Goal: Information Seeking & Learning: Learn about a topic

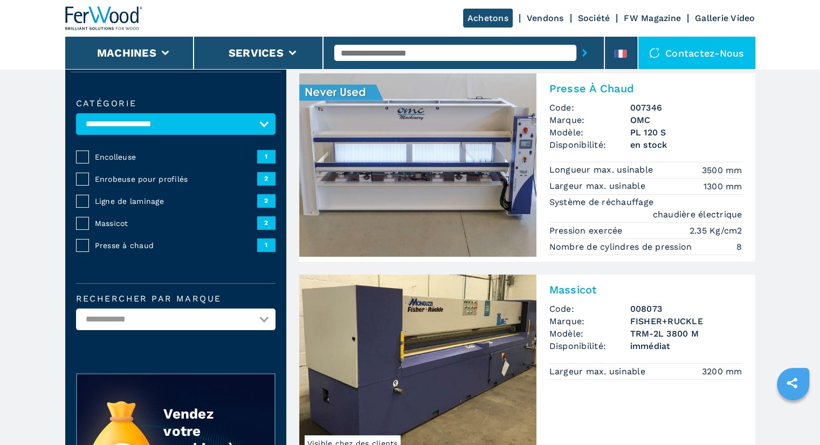
scroll to position [87, 0]
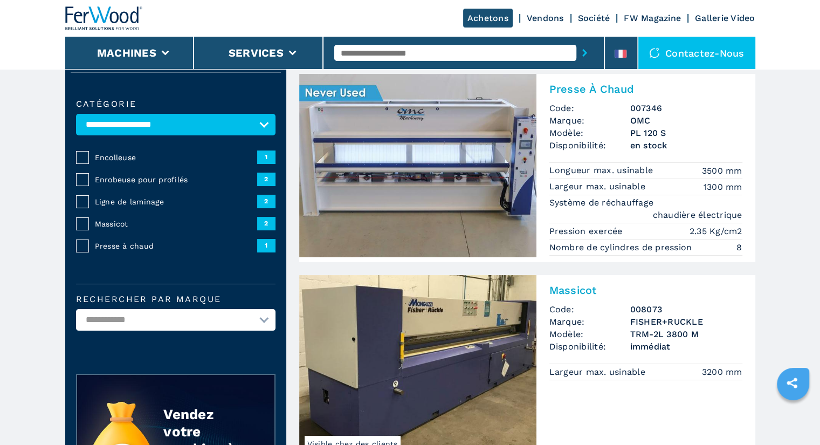
click at [512, 109] on img at bounding box center [417, 165] width 237 height 183
click at [591, 92] on h2 "Presse À Chaud" at bounding box center [645, 88] width 193 height 13
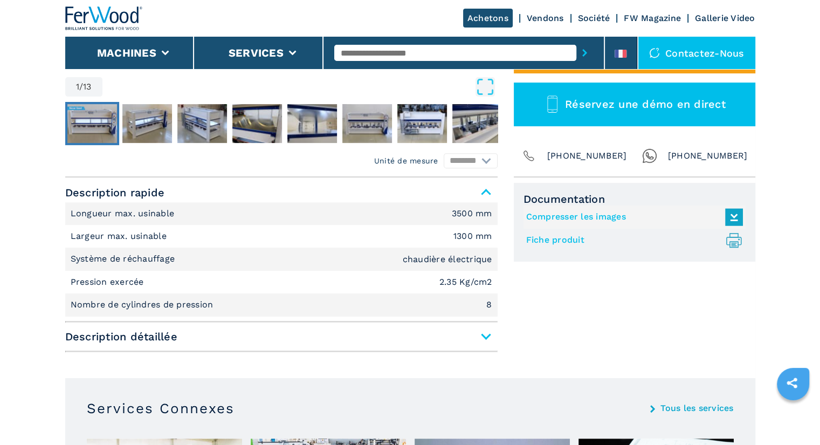
scroll to position [364, 0]
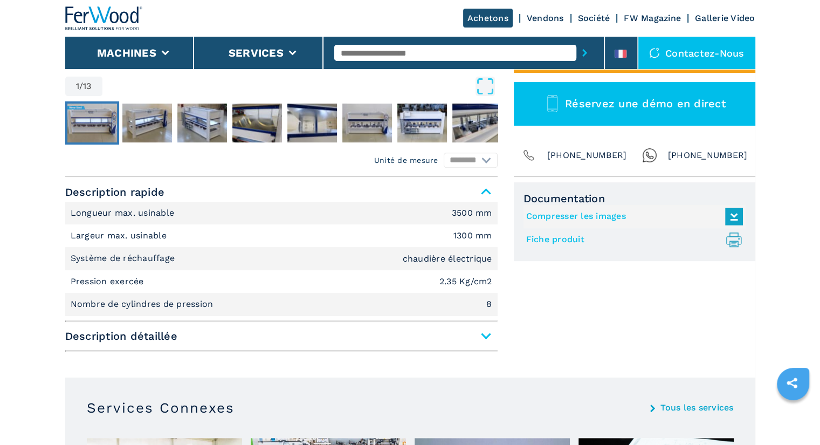
click at [488, 333] on span "Description détaillée" at bounding box center [281, 335] width 432 height 19
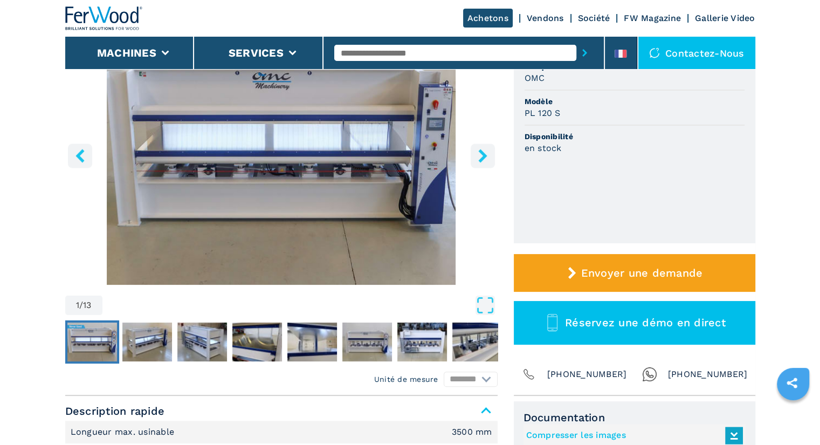
scroll to position [149, 0]
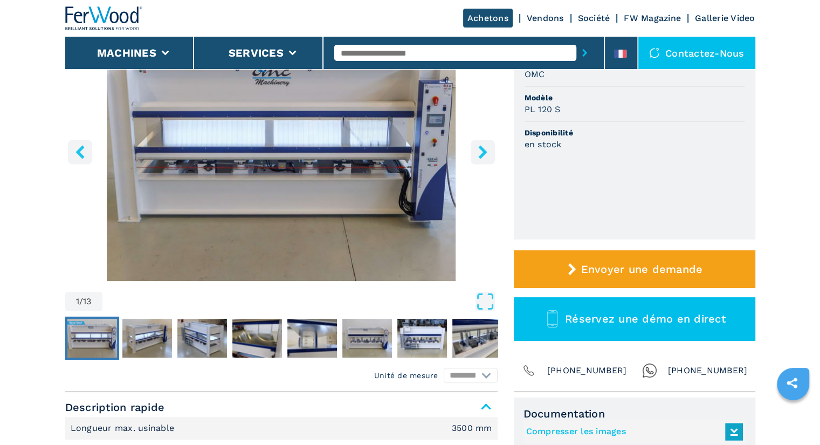
click at [483, 151] on icon "right-button" at bounding box center [482, 151] width 9 height 13
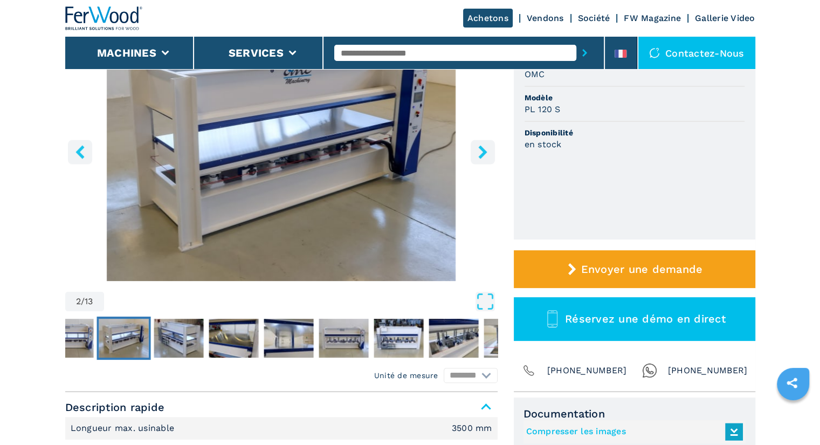
click at [483, 151] on icon "right-button" at bounding box center [482, 151] width 9 height 13
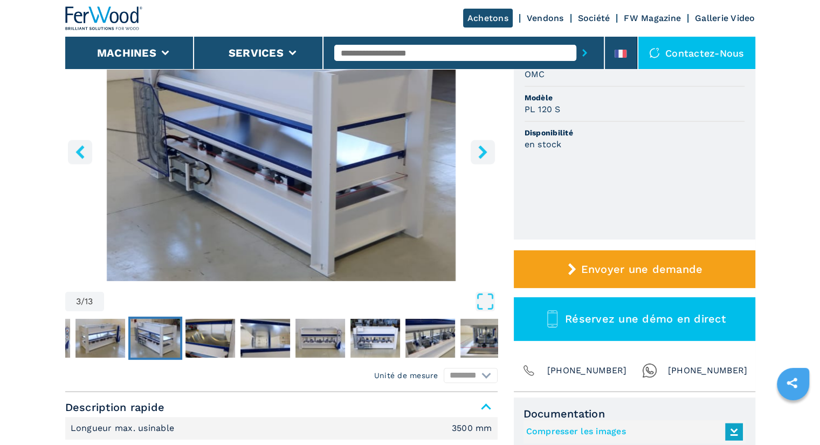
click at [483, 151] on icon "right-button" at bounding box center [482, 151] width 9 height 13
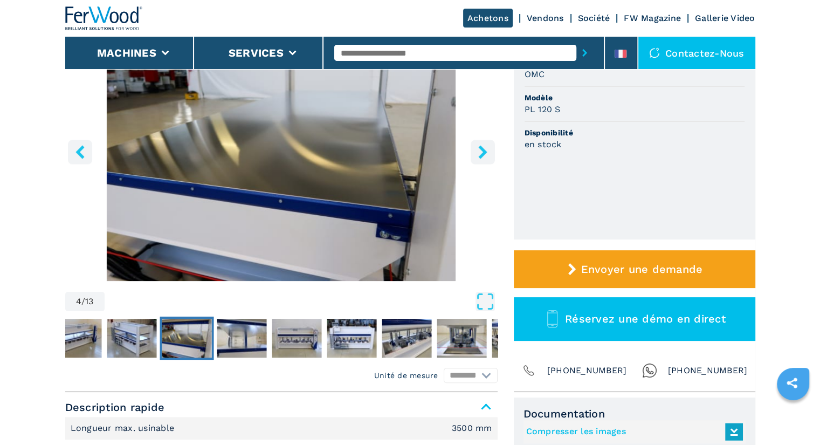
click at [483, 151] on icon "right-button" at bounding box center [482, 151] width 9 height 13
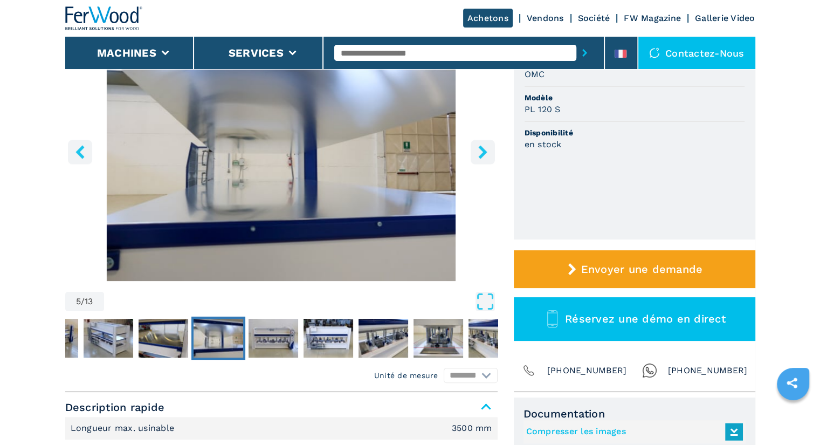
click at [483, 151] on icon "right-button" at bounding box center [482, 151] width 9 height 13
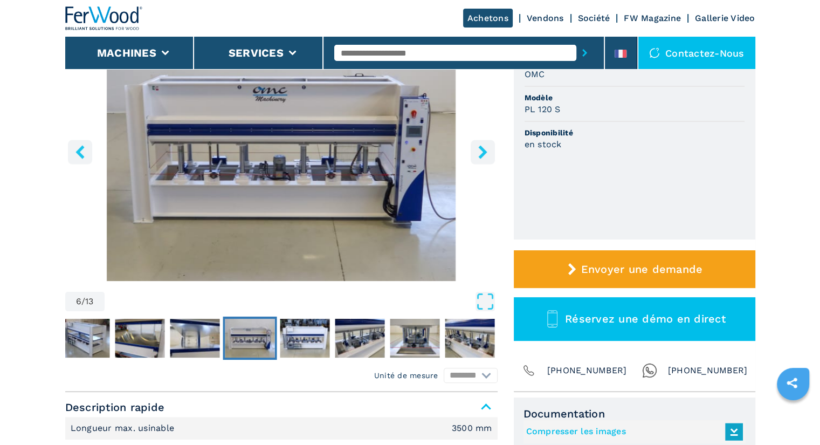
click at [483, 151] on icon "right-button" at bounding box center [482, 151] width 9 height 13
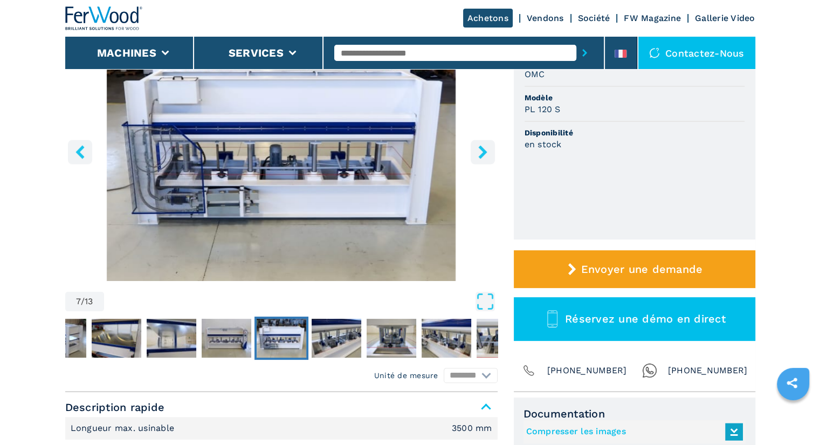
click at [483, 151] on icon "right-button" at bounding box center [482, 151] width 9 height 13
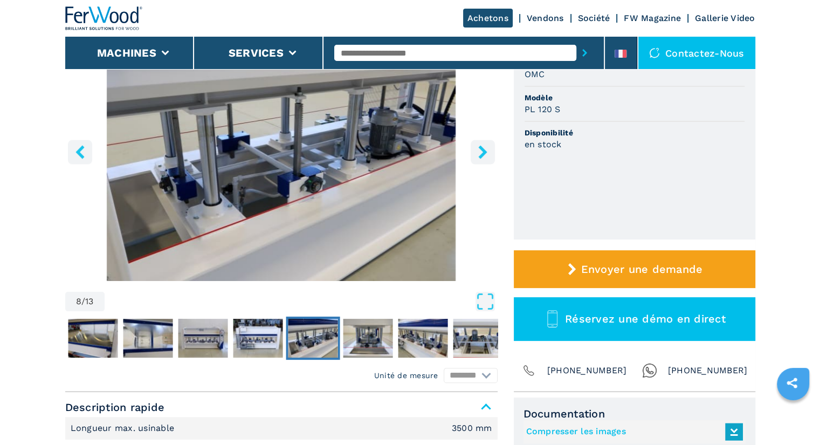
click at [483, 151] on icon "right-button" at bounding box center [482, 151] width 9 height 13
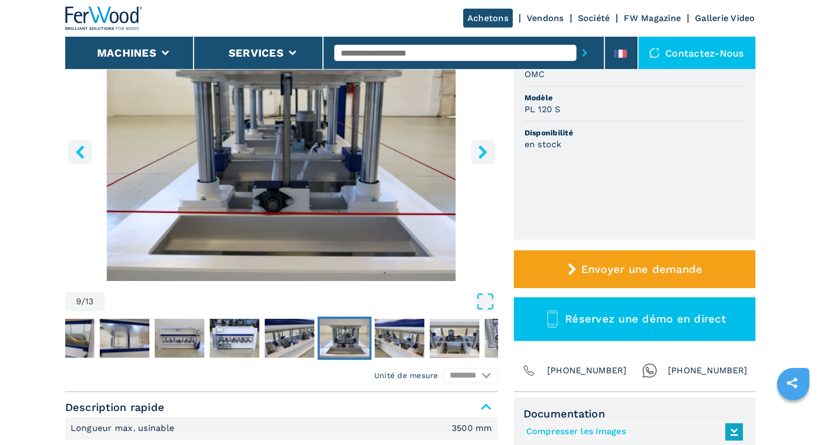
scroll to position [0, 0]
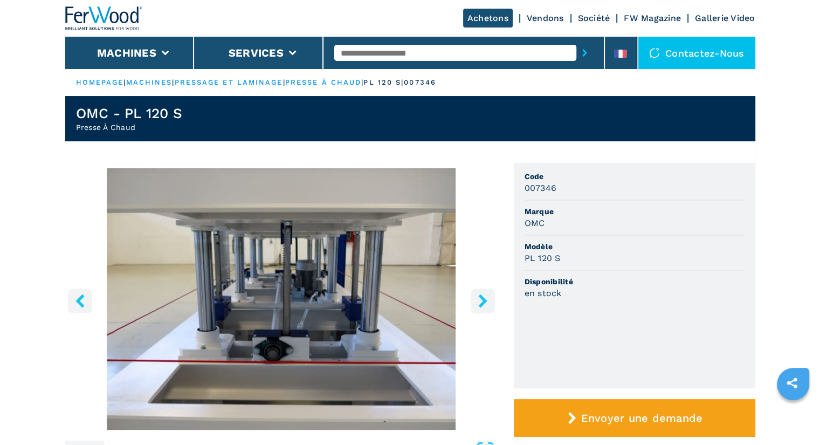
click at [80, 297] on icon "left-button" at bounding box center [79, 300] width 9 height 13
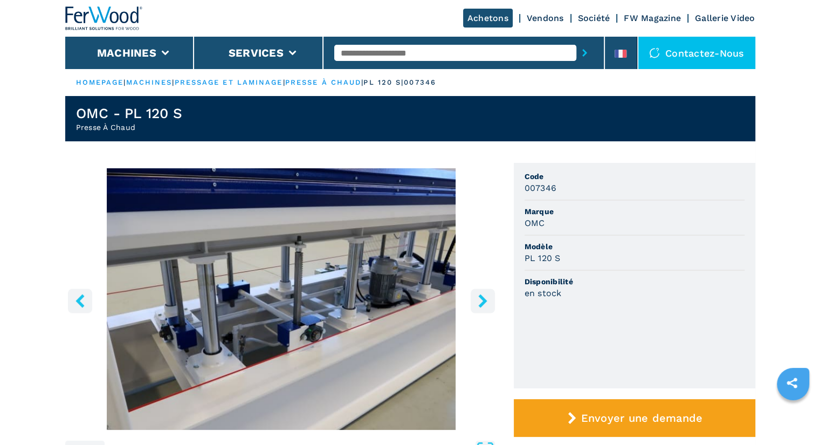
click at [80, 297] on icon "left-button" at bounding box center [79, 300] width 9 height 13
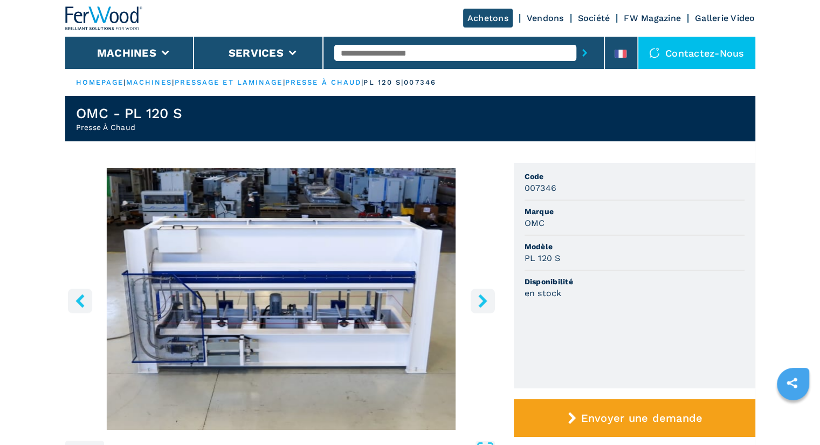
click at [80, 297] on icon "left-button" at bounding box center [79, 300] width 9 height 13
